Goal: Task Accomplishment & Management: Use online tool/utility

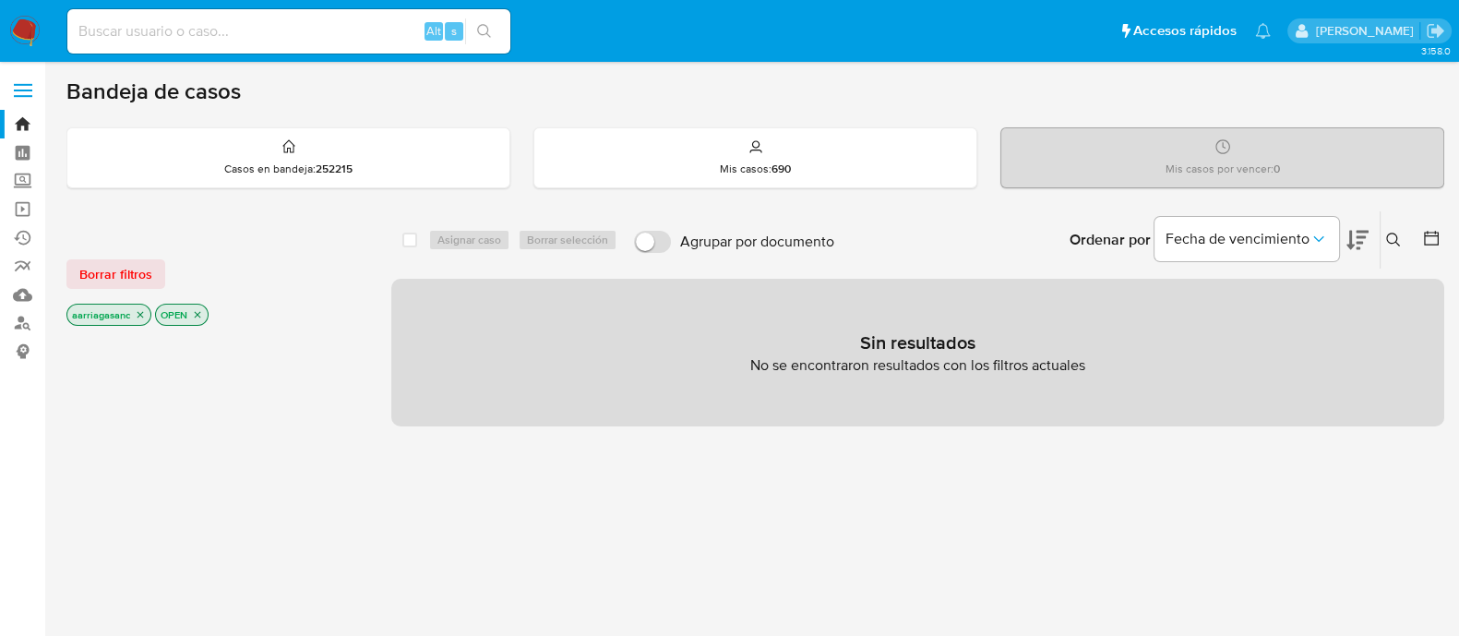
drag, startPoint x: 806, startPoint y: 533, endPoint x: 615, endPoint y: 493, distance: 195.3
click at [804, 533] on div "select-all-cases-checkbox Asignar caso Borrar selección Agrupar por documento O…" at bounding box center [917, 627] width 1053 height 835
click at [102, 284] on span "Borrar filtros" at bounding box center [115, 274] width 73 height 26
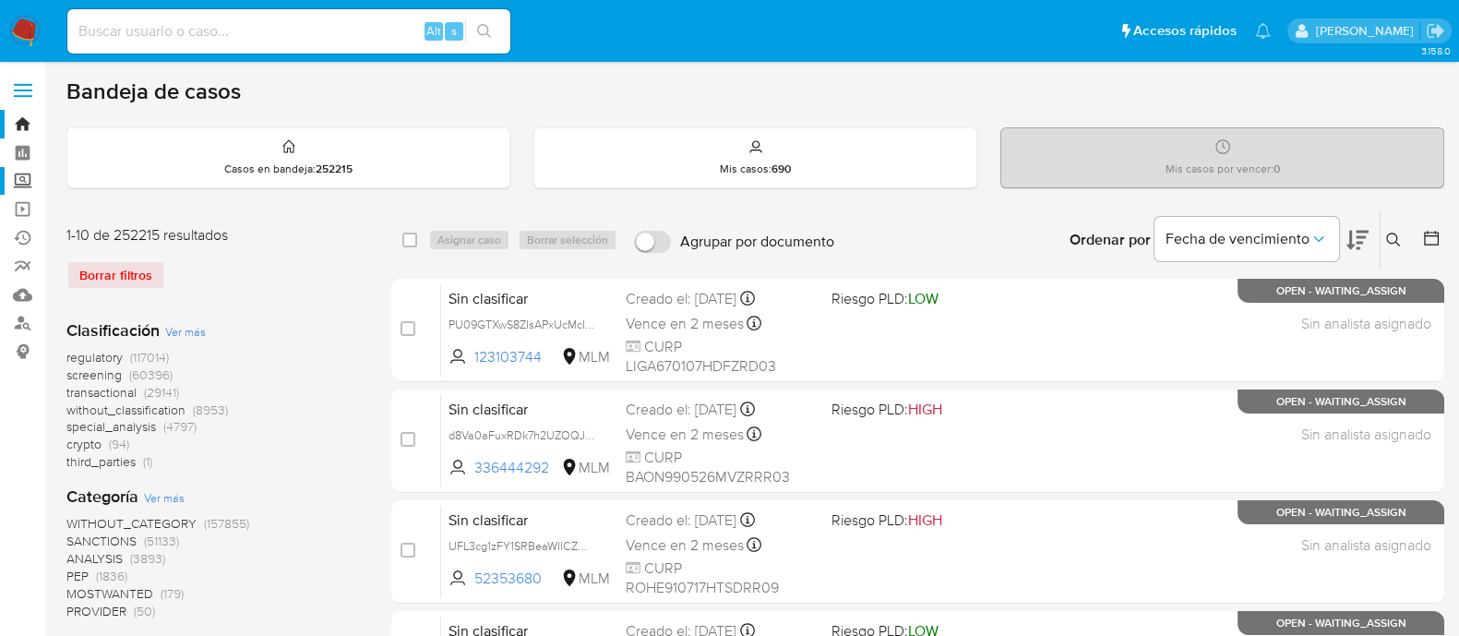
click at [24, 173] on label "Screening" at bounding box center [110, 181] width 220 height 29
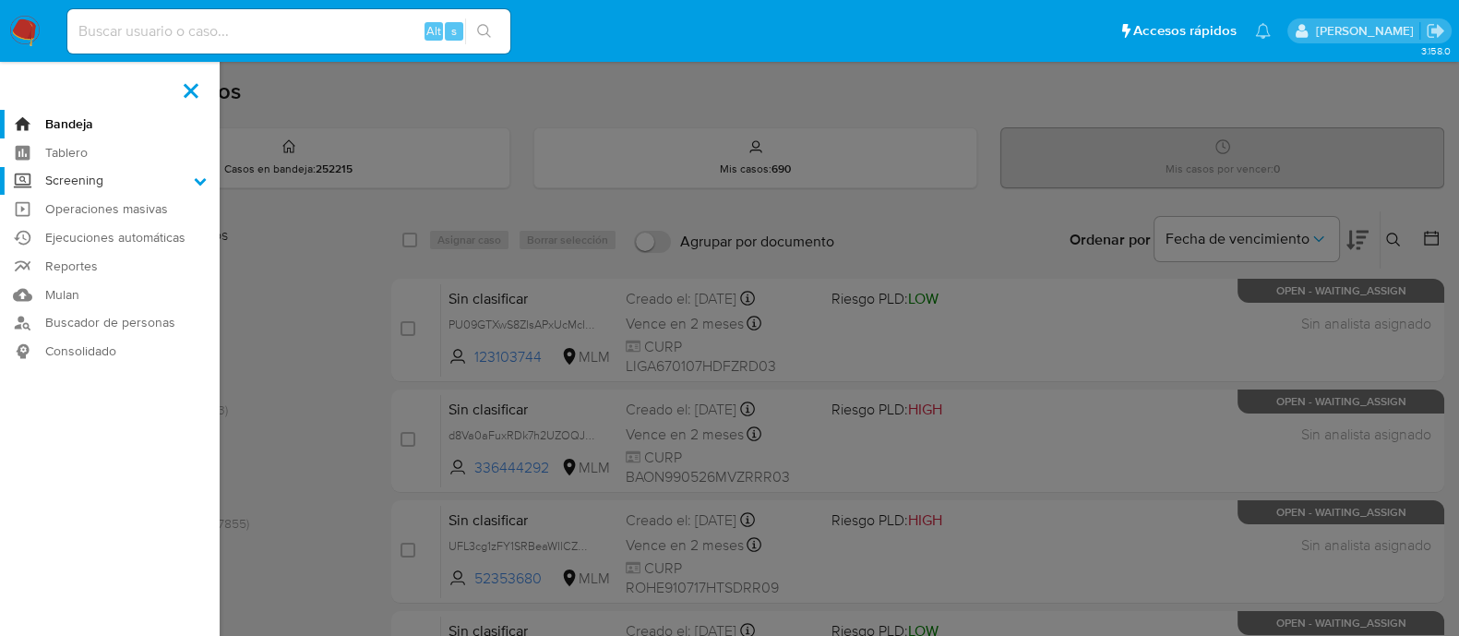
click at [0, 0] on input "Screening" at bounding box center [0, 0] width 0 height 0
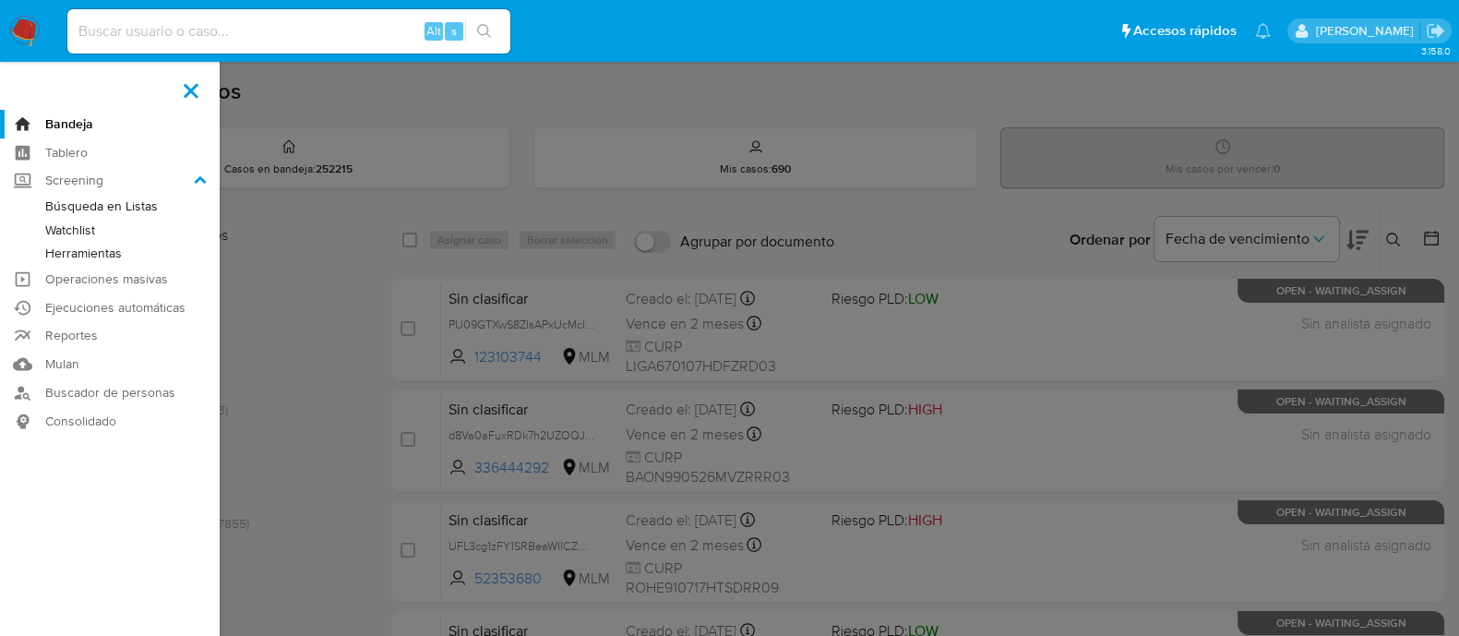
click at [106, 252] on link "Herramientas" at bounding box center [110, 253] width 220 height 23
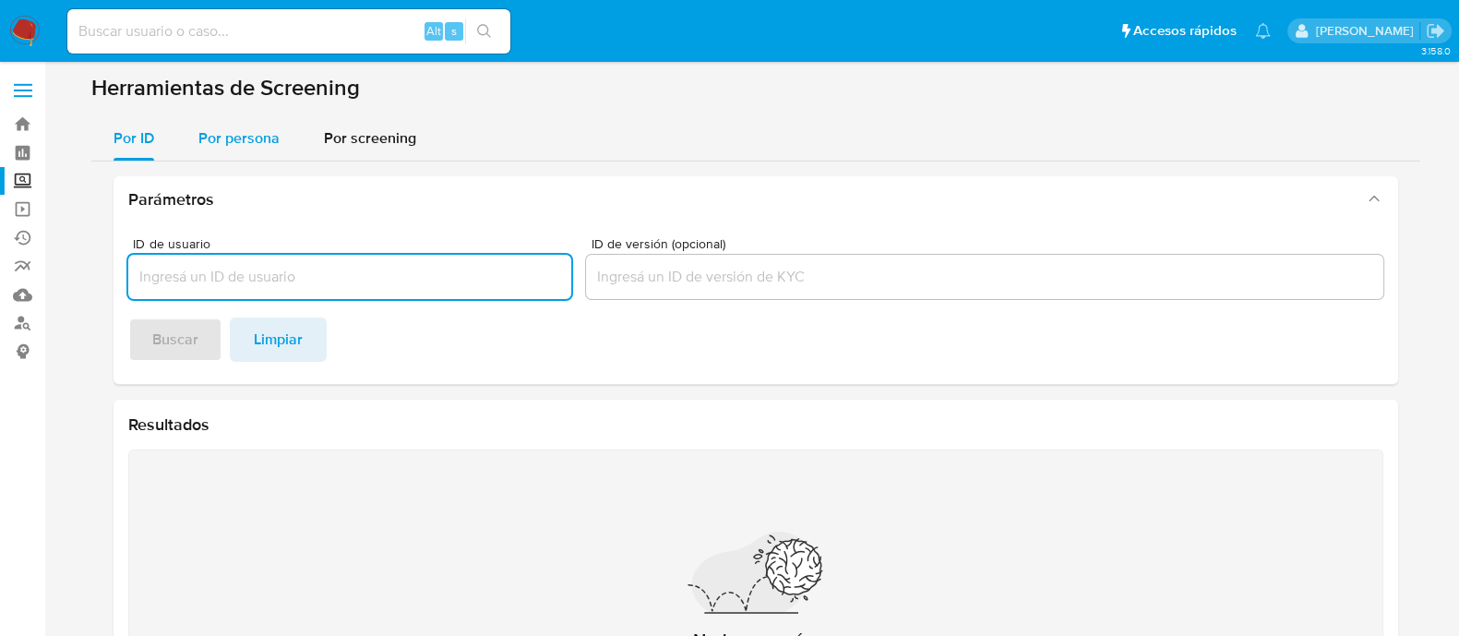
click at [234, 137] on span "Por persona" at bounding box center [238, 137] width 81 height 21
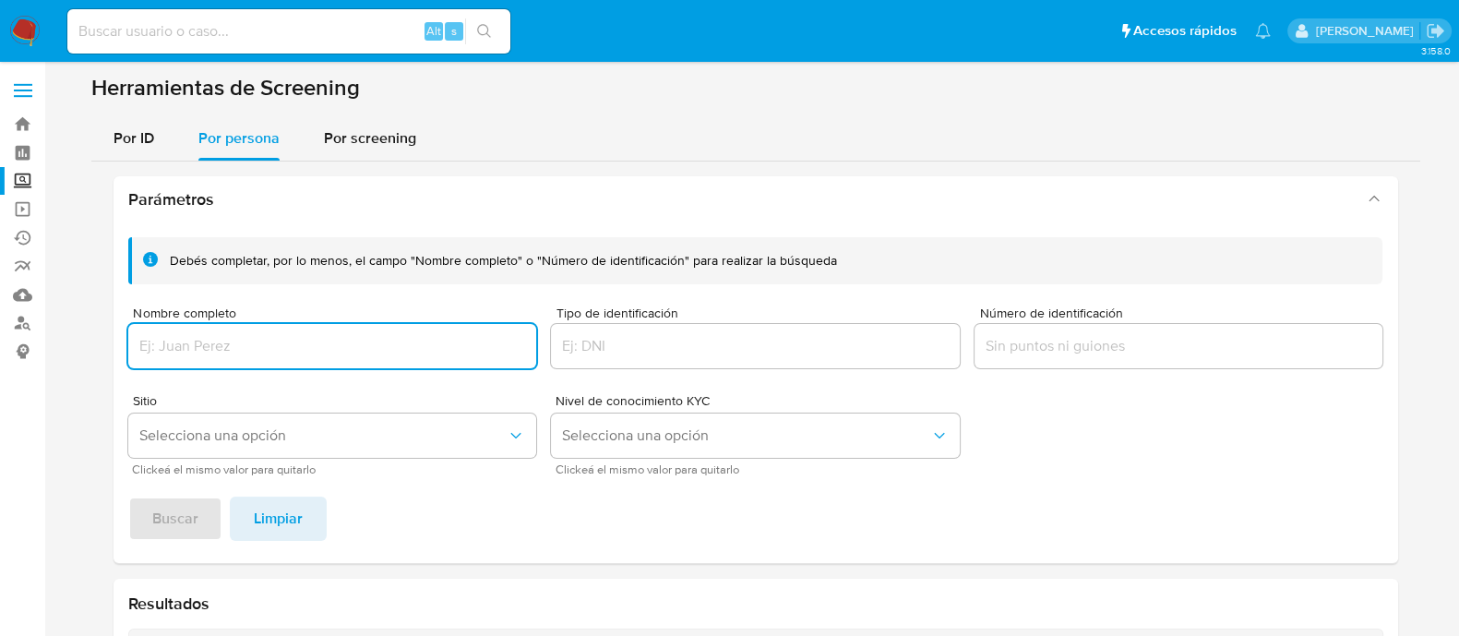
paste input "M PADDI SA DE CV"
type input "M PADDI SA DE CV"
click at [233, 423] on button "Selecciona una opción" at bounding box center [332, 435] width 409 height 44
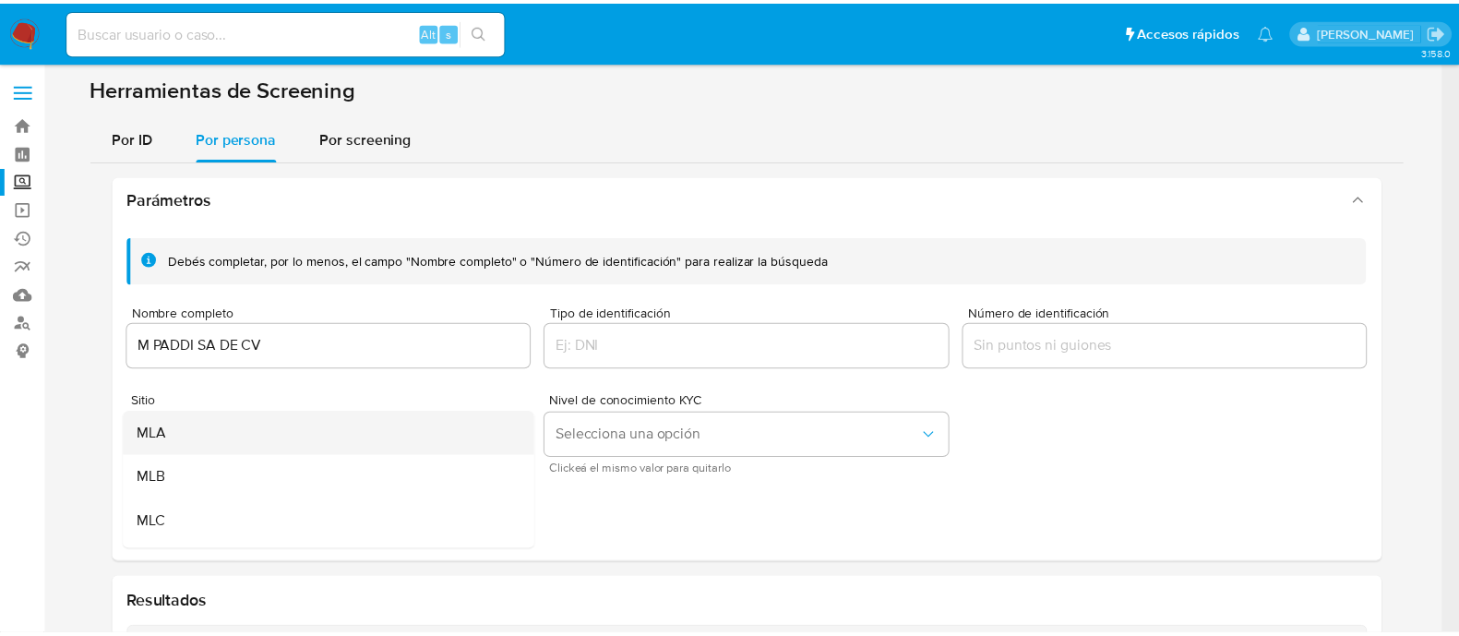
scroll to position [114, 0]
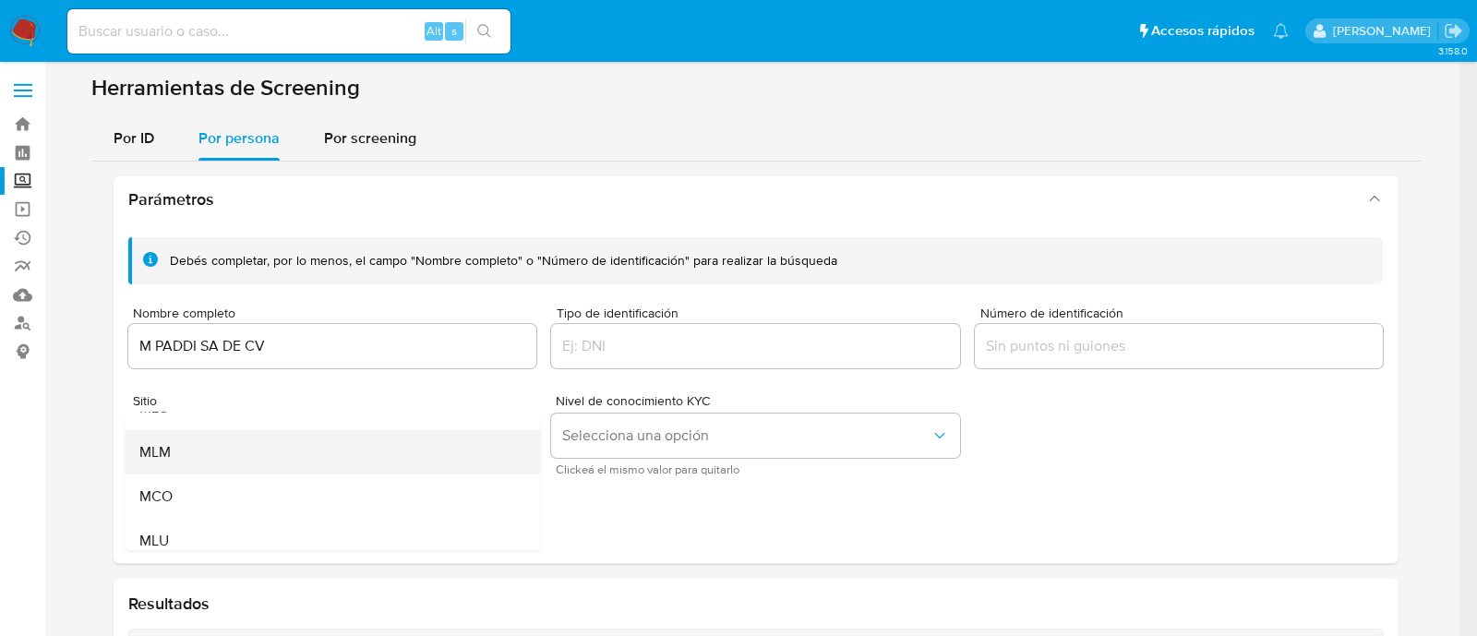
click at [174, 439] on div "MLM" at bounding box center [326, 452] width 376 height 44
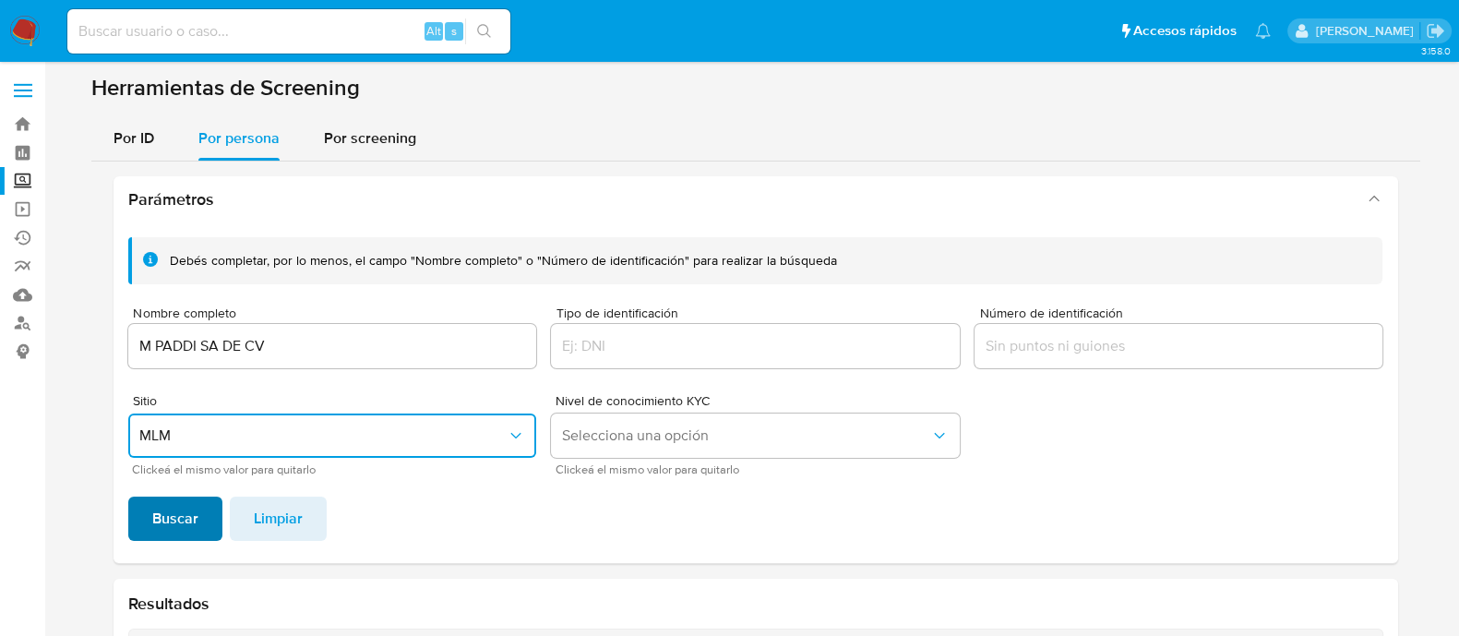
click at [178, 516] on span "Buscar" at bounding box center [175, 518] width 46 height 41
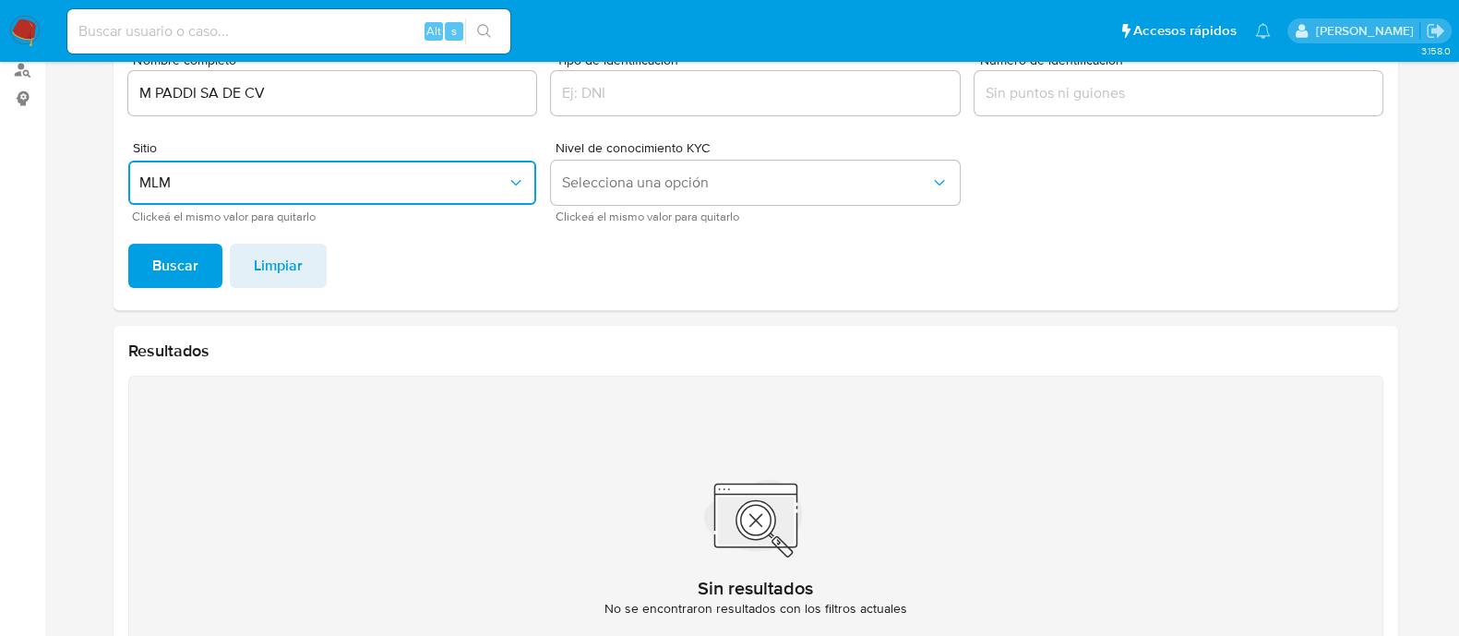
scroll to position [0, 0]
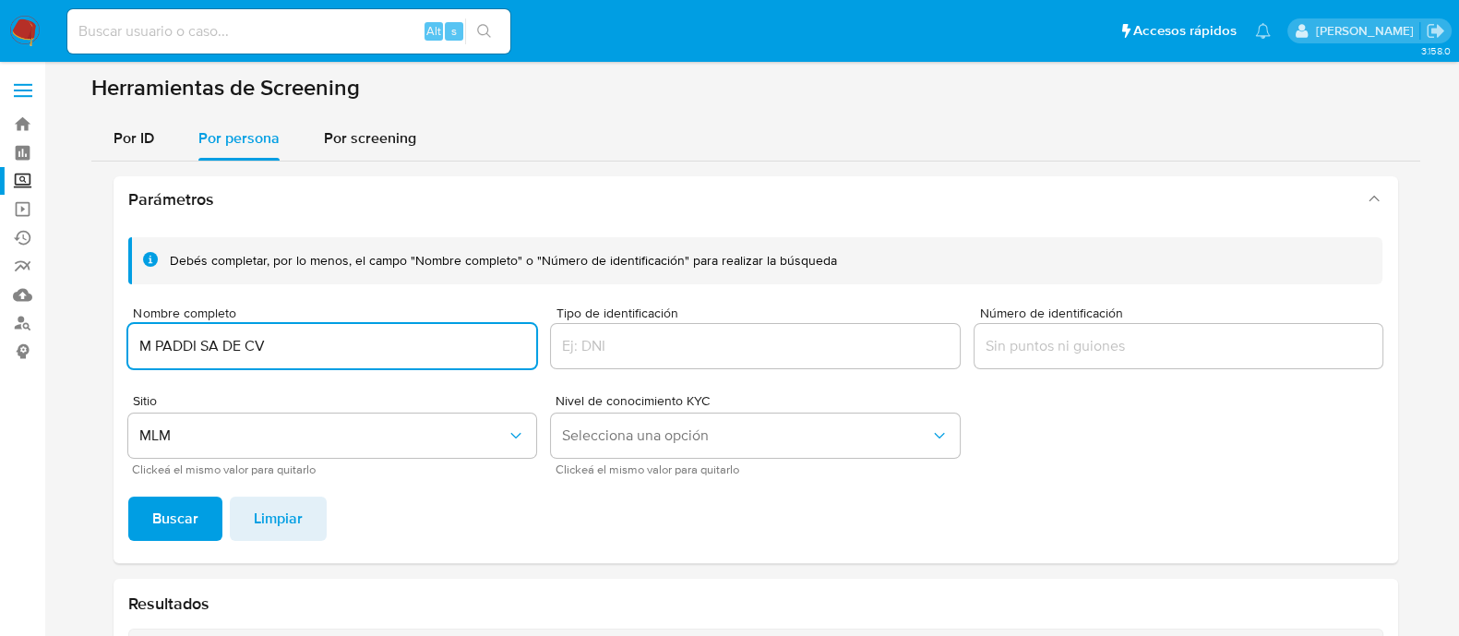
click at [237, 338] on input "M PADDI SA DE CV" at bounding box center [332, 346] width 409 height 24
click at [171, 523] on span "Buscar" at bounding box center [175, 518] width 46 height 41
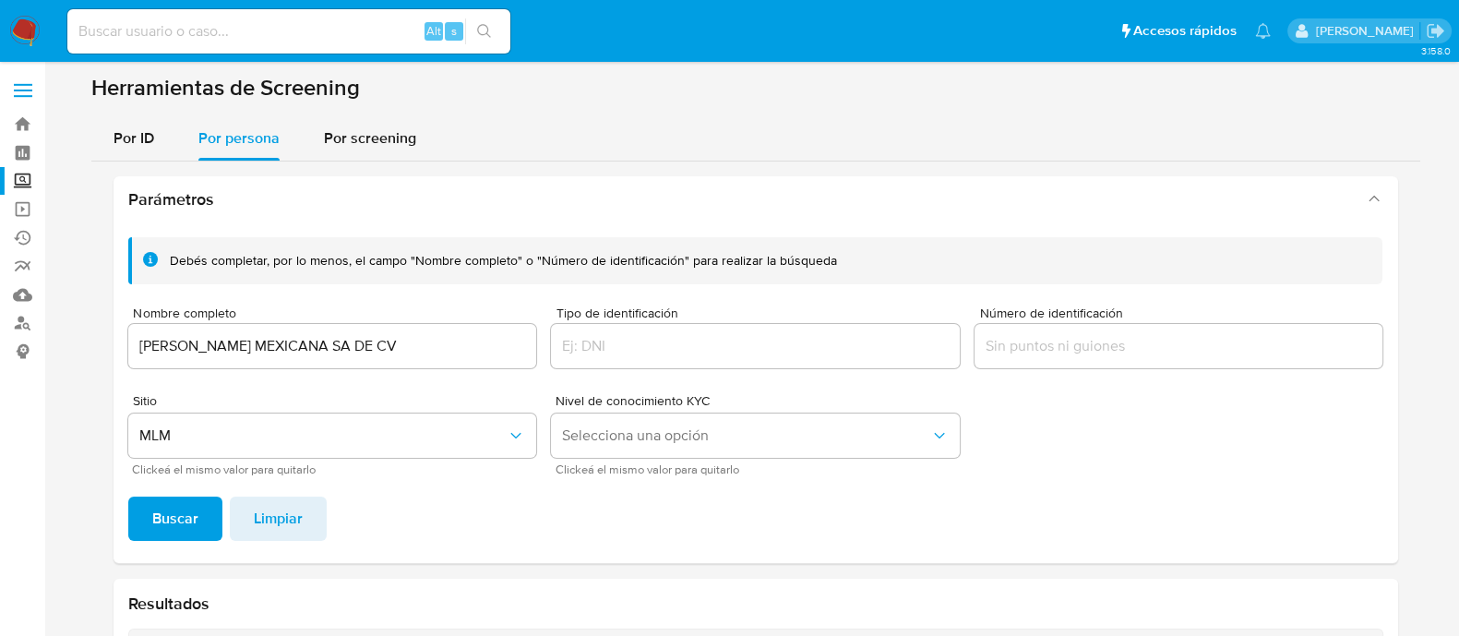
click at [218, 355] on input "[PERSON_NAME] MEXICANA SA DE CV" at bounding box center [332, 346] width 409 height 24
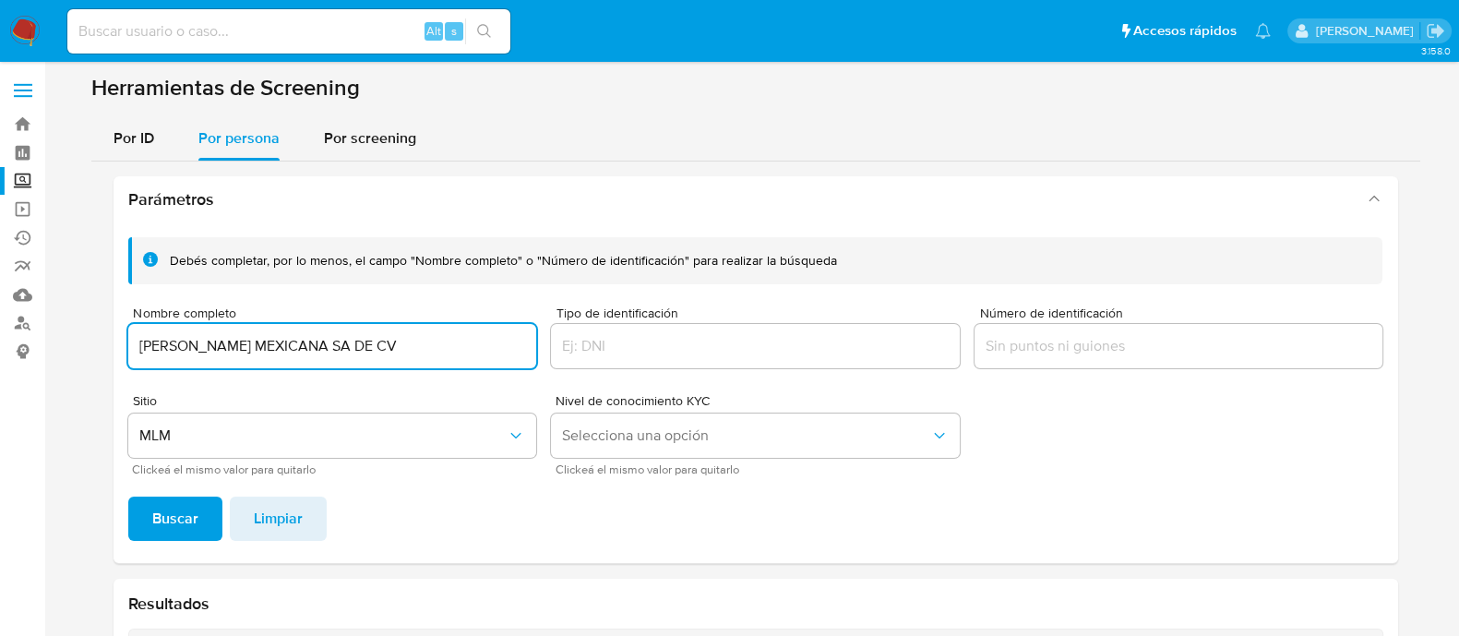
click at [218, 355] on input "[PERSON_NAME] MEXICANA SA DE CV" at bounding box center [332, 346] width 409 height 24
type input "ENTRETENIMIENTOS ESMEX SA DE CV"
click at [175, 541] on div "Debés completar, por lo menos, el campo "Nombre completo" o "Número de identifi…" at bounding box center [756, 392] width 1285 height 341
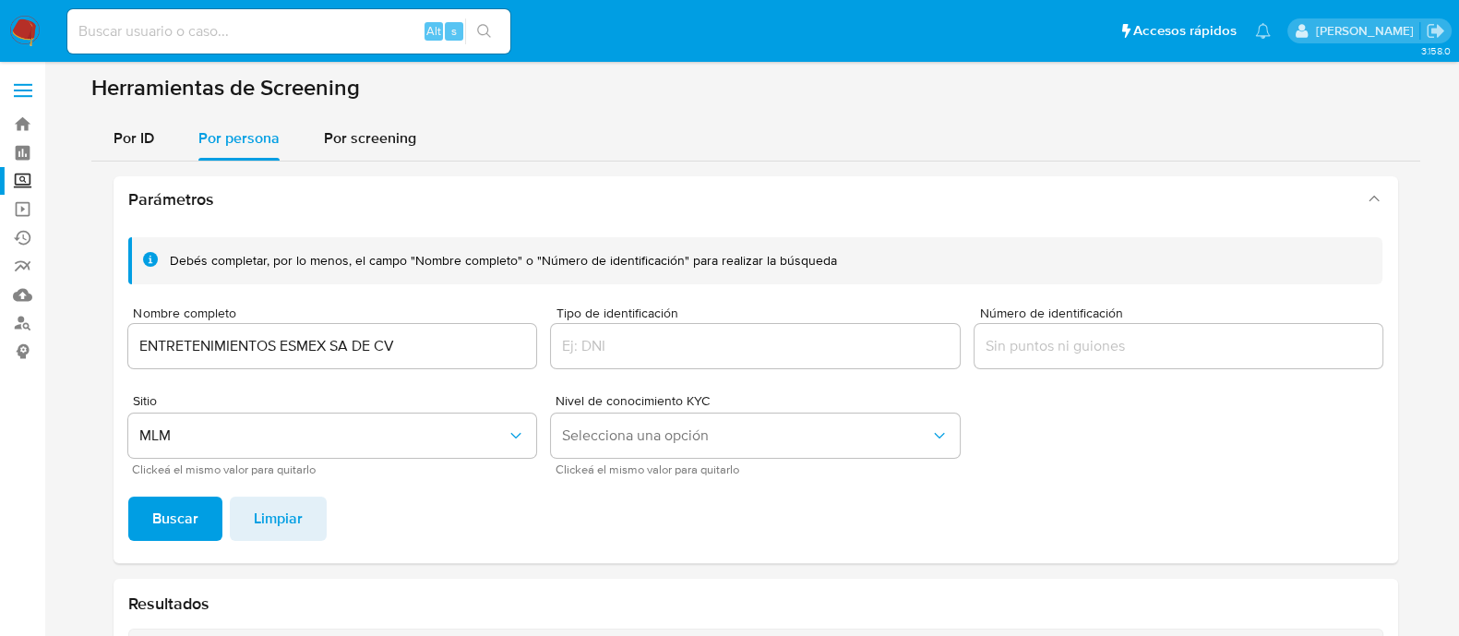
click at [185, 505] on span "Buscar" at bounding box center [175, 518] width 46 height 41
click at [25, 179] on label "Screening" at bounding box center [110, 181] width 220 height 29
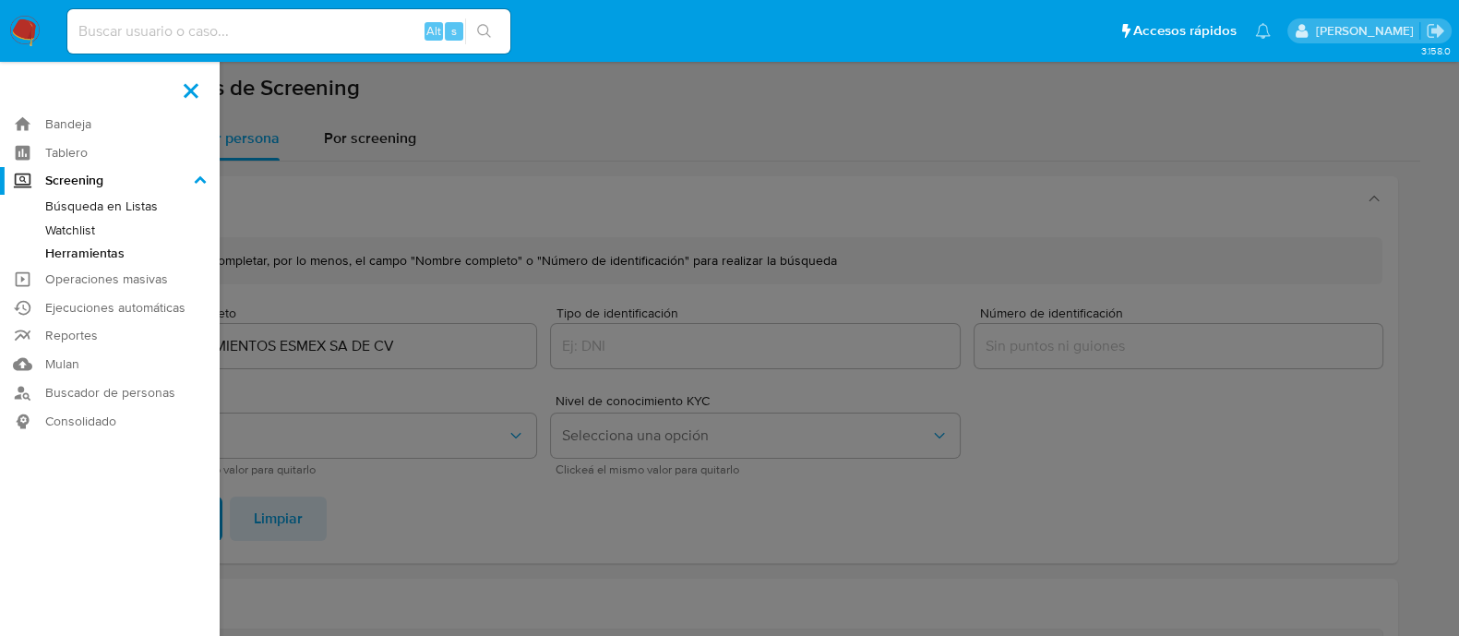
click at [0, 0] on input "Screening" at bounding box center [0, 0] width 0 height 0
